Goal: Information Seeking & Learning: Check status

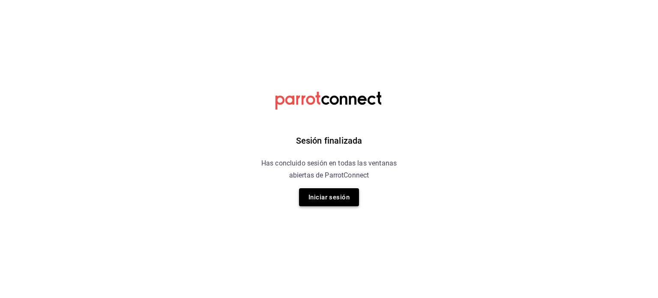
click at [326, 197] on button "Iniciar sesión" at bounding box center [329, 197] width 60 height 18
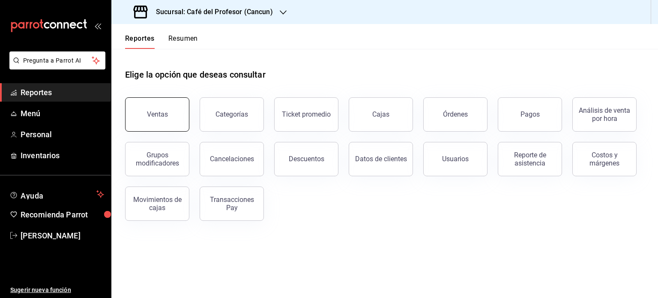
click at [164, 118] on div "Ventas" at bounding box center [157, 114] width 21 height 8
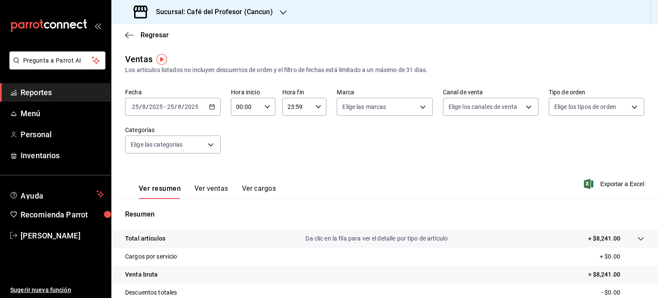
click at [211, 112] on div "2025-08-25 25 / 8 / 2025 - 2025-08-25 25 / 8 / 2025" at bounding box center [173, 107] width 96 height 18
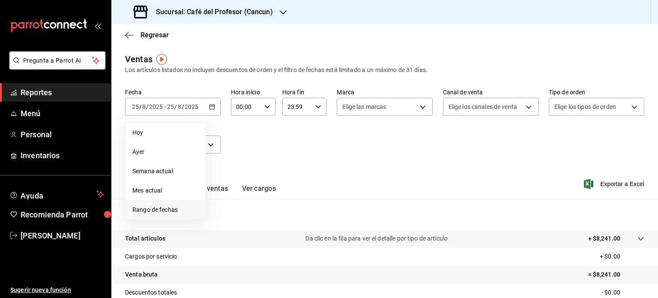
click at [177, 211] on span "Rango de fechas" at bounding box center [165, 209] width 66 height 9
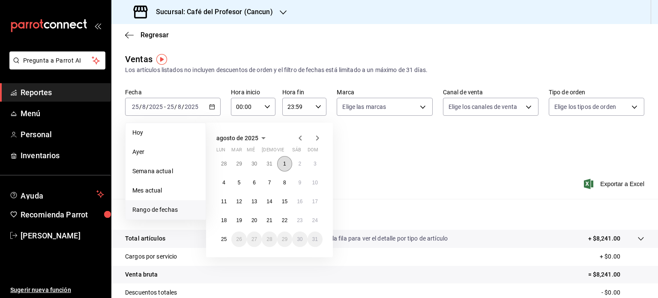
click at [285, 167] on button "1" at bounding box center [284, 163] width 15 height 15
click at [225, 239] on abbr "25" at bounding box center [224, 239] width 6 height 6
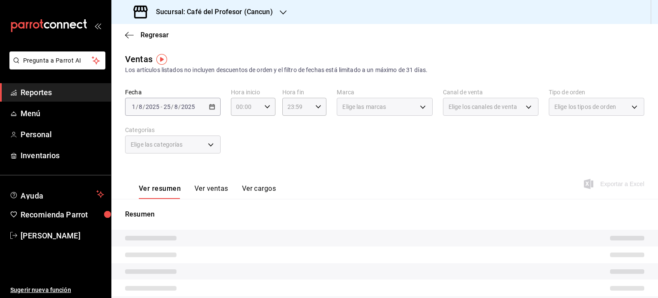
click at [211, 192] on button "Ver ventas" at bounding box center [212, 191] width 34 height 15
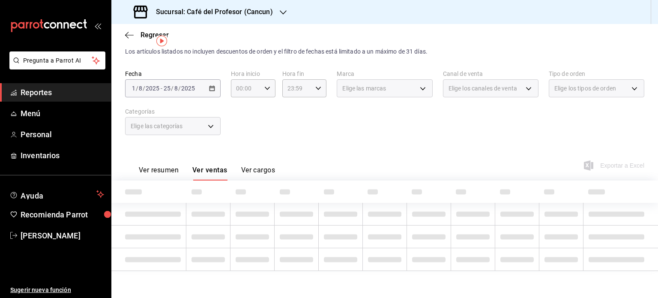
scroll to position [3, 0]
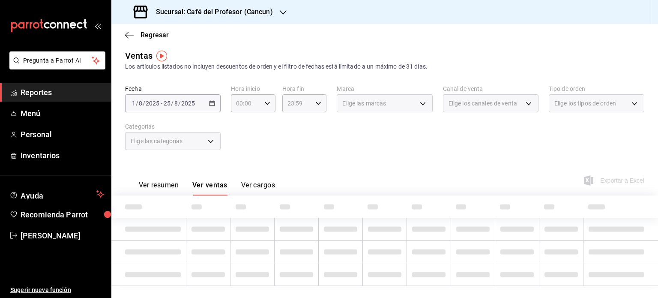
drag, startPoint x: 164, startPoint y: 187, endPoint x: 157, endPoint y: 186, distance: 7.1
click at [157, 186] on button "Ver resumen" at bounding box center [159, 188] width 40 height 15
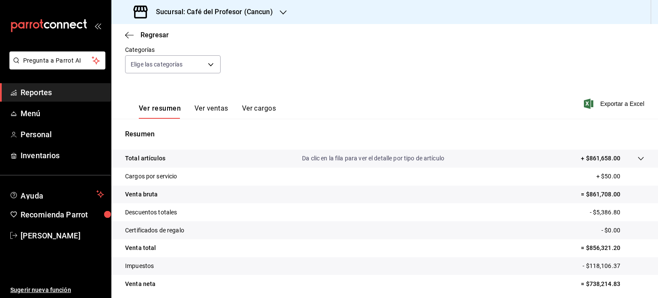
scroll to position [87, 0]
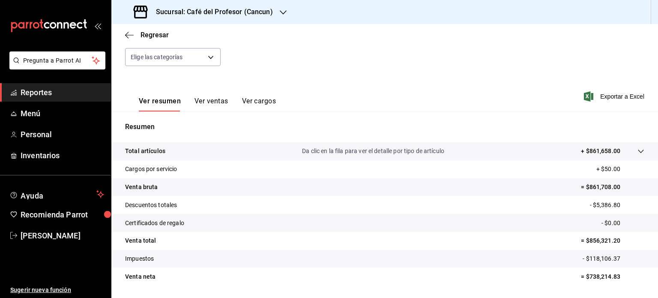
click at [449, 235] on tr "Venta total = $856,321.20" at bounding box center [384, 241] width 547 height 18
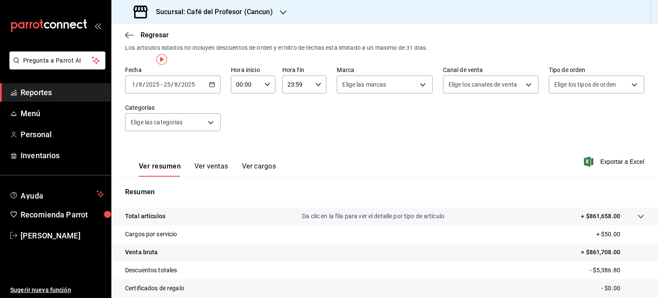
scroll to position [0, 0]
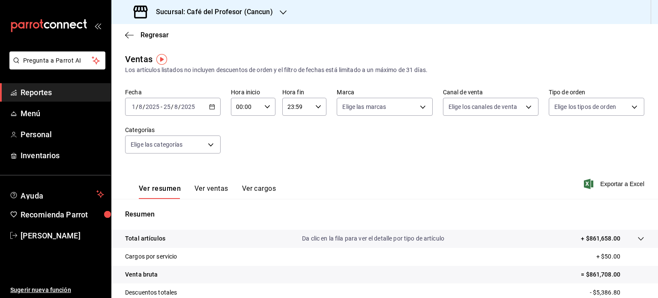
click at [281, 16] on div at bounding box center [283, 12] width 7 height 9
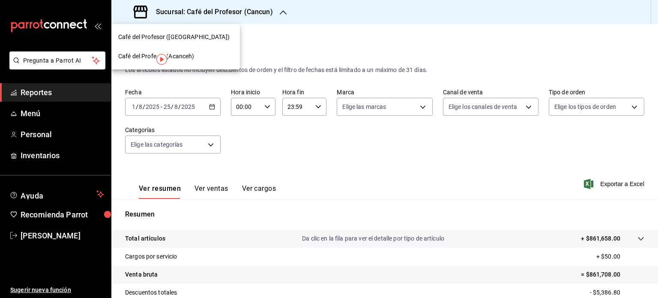
click at [190, 54] on span "Café del Profesor (Acanceh)" at bounding box center [156, 56] width 76 height 9
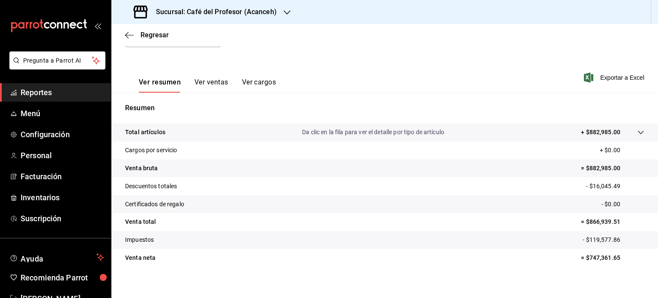
scroll to position [106, 0]
click at [204, 78] on button "Ver ventas" at bounding box center [212, 85] width 34 height 15
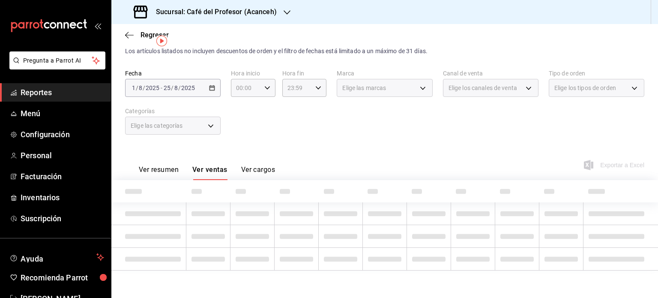
scroll to position [18, 0]
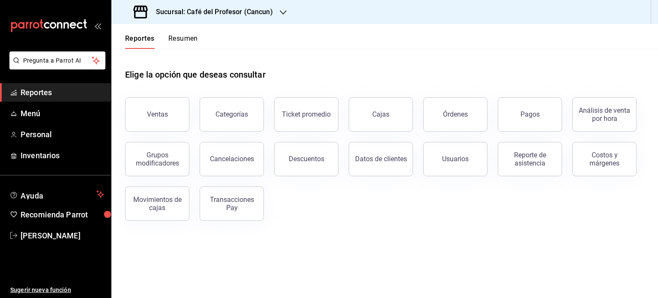
click at [184, 39] on button "Resumen" at bounding box center [183, 41] width 30 height 15
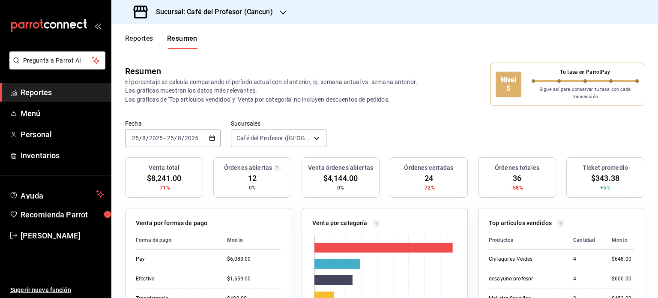
click at [280, 15] on icon "button" at bounding box center [283, 12] width 7 height 7
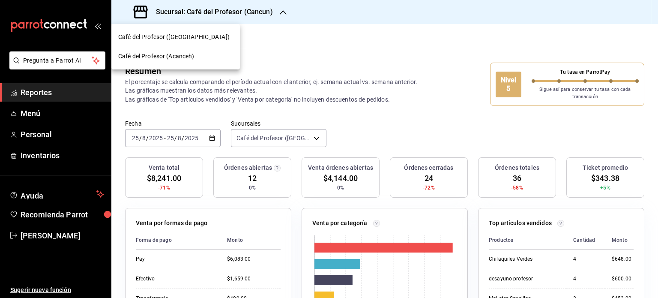
click at [186, 60] on span "Café del Profesor (Acanceh)" at bounding box center [156, 56] width 76 height 9
